Goal: Entertainment & Leisure: Browse casually

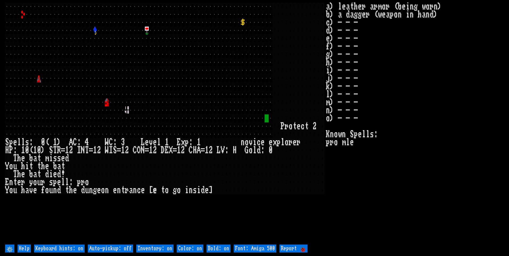
drag, startPoint x: 123, startPoint y: 246, endPoint x: 133, endPoint y: 249, distance: 10.2
click at [124, 245] on off "Auto-pickup: off" at bounding box center [110, 249] width 45 height 8
type off "Auto-pickup: on"
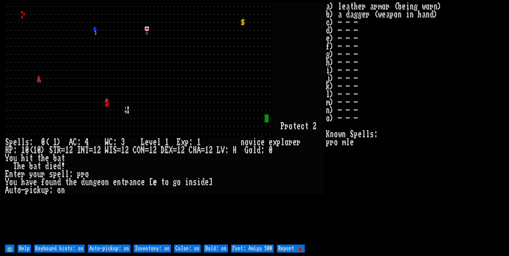
click at [157, 250] on on "Inventory: on" at bounding box center [152, 249] width 37 height 8
type on "Inventory: off"
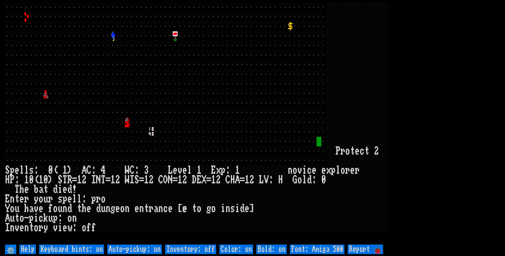
click at [337, 251] on 500 "Font: Amiga 500" at bounding box center [317, 250] width 55 height 10
type 500 "Font: Amiga 1200"
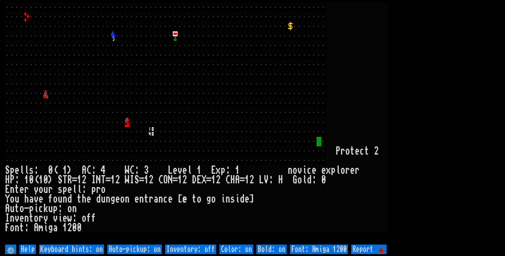
click at [460, 79] on larn at bounding box center [252, 123] width 495 height 241
